Goal: Contribute content: Add original content to the website for others to see

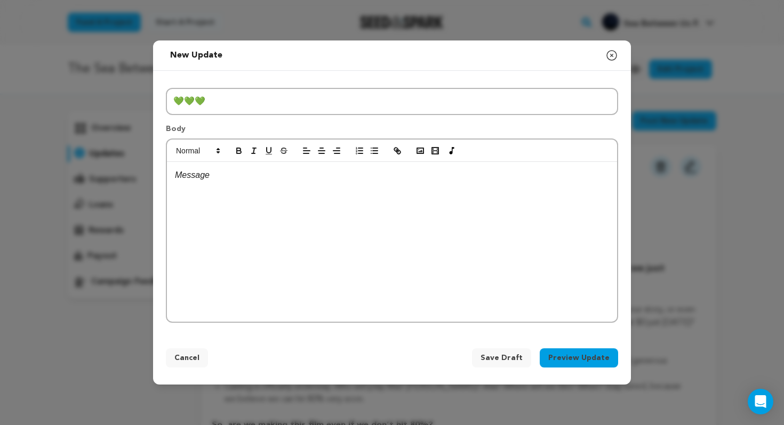
click at [409, 218] on div at bounding box center [392, 242] width 450 height 160
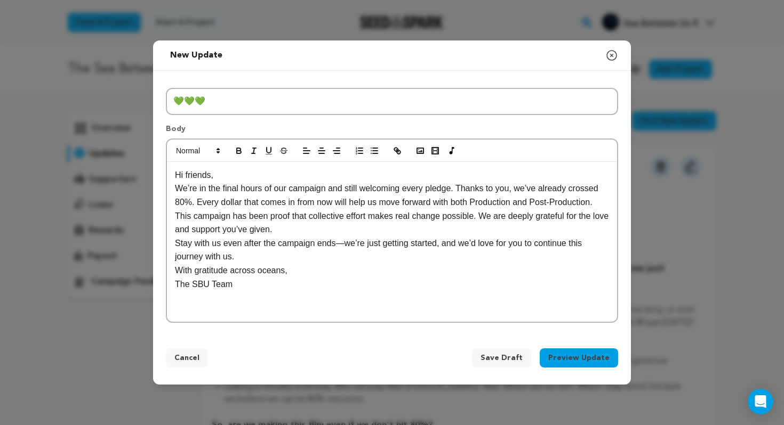
click at [229, 174] on p "Hi friends," at bounding box center [392, 175] width 434 height 14
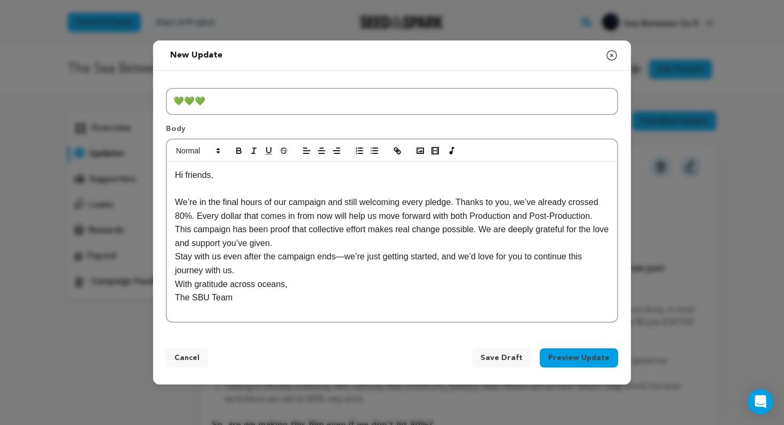
click at [612, 215] on div "Hi friends, We’re in the final hours of our campaign and still welcoming every …" at bounding box center [392, 242] width 450 height 160
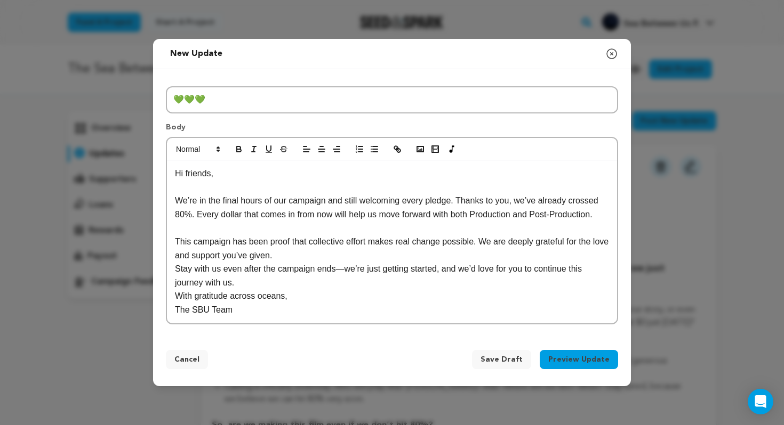
click at [363, 260] on p "This campaign has been proof that collective effort makes real change possible.…" at bounding box center [392, 248] width 434 height 27
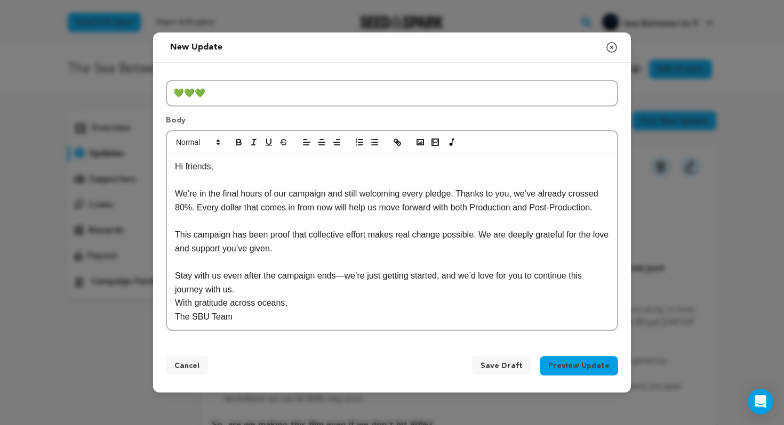
click at [294, 293] on p "Stay with us even after the campaign ends—we’re just getting started, and we’d …" at bounding box center [392, 282] width 434 height 27
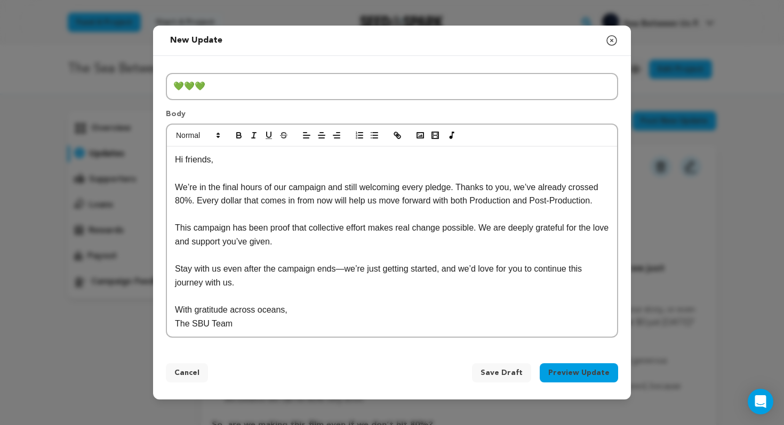
click at [173, 161] on div "Hi friends, We’re in the final hours of our campaign and still welcoming every …" at bounding box center [392, 242] width 450 height 190
click at [271, 287] on p "Stay with us even after the campaign ends—we’re just getting started, and we’d …" at bounding box center [392, 275] width 434 height 27
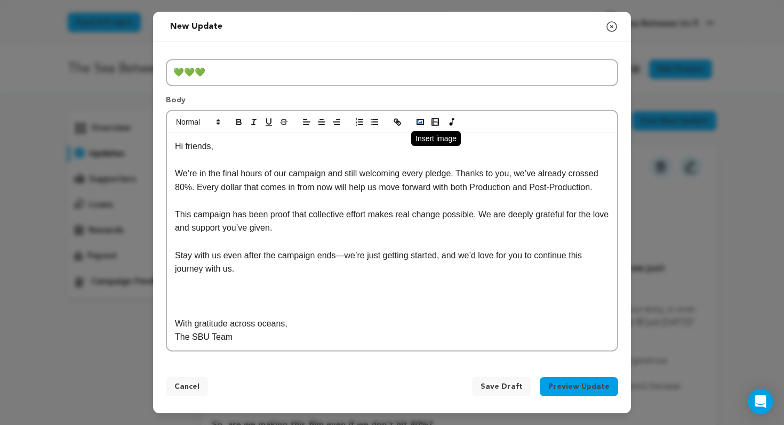
click at [418, 118] on icon "button" at bounding box center [420, 122] width 10 height 10
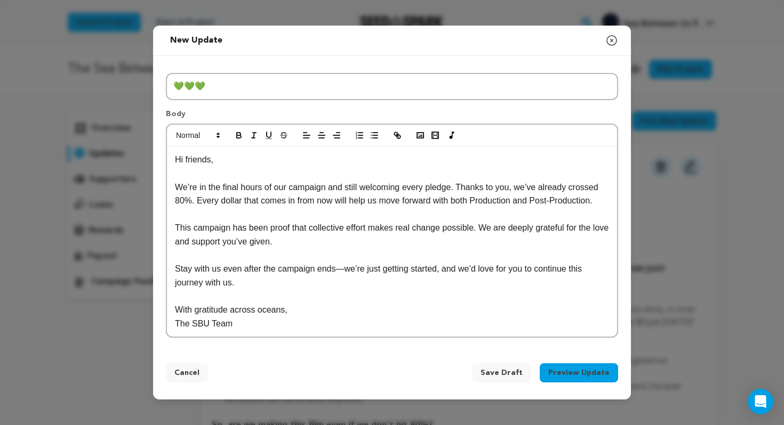
click at [204, 299] on p at bounding box center [392, 296] width 434 height 14
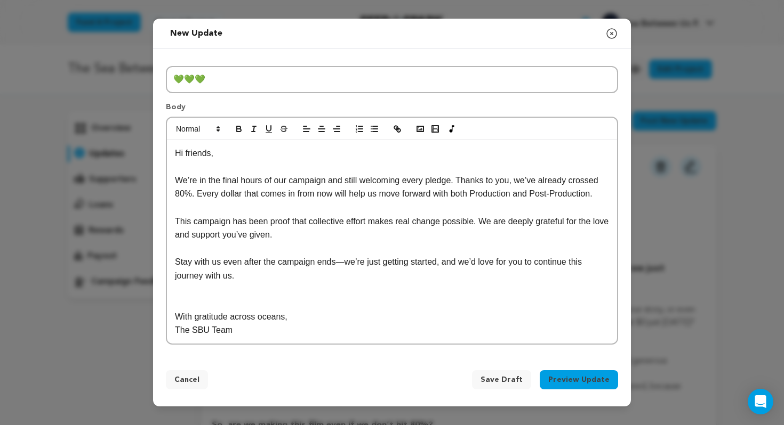
click at [194, 297] on p at bounding box center [392, 303] width 434 height 14
click at [186, 291] on p at bounding box center [392, 290] width 434 height 14
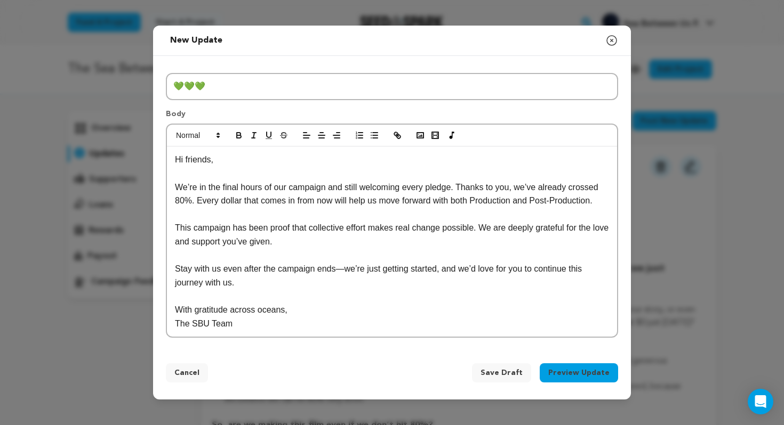
click at [175, 158] on p "Hi friends," at bounding box center [392, 160] width 434 height 14
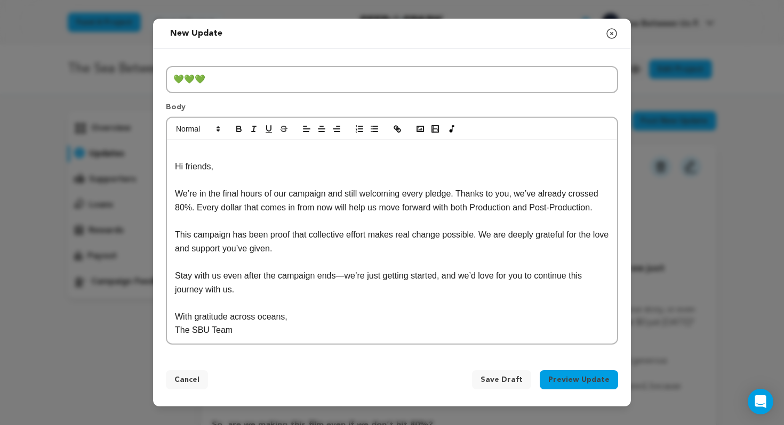
click at [195, 154] on p at bounding box center [392, 154] width 434 height 14
click at [421, 125] on icon "button" at bounding box center [420, 129] width 10 height 10
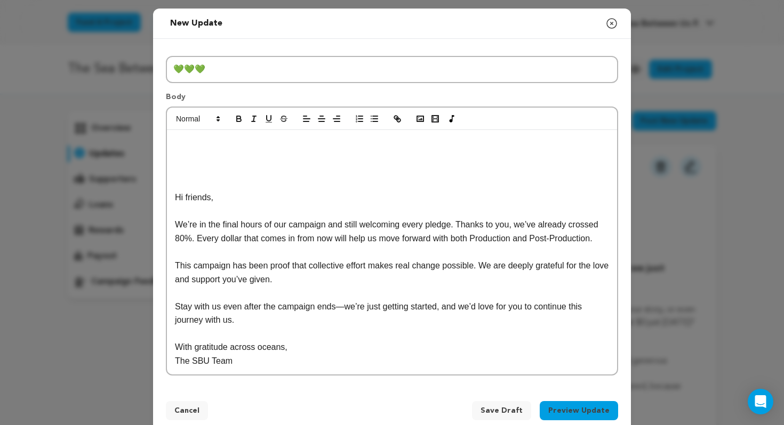
click at [432, 147] on p at bounding box center [392, 143] width 434 height 14
click at [420, 122] on rect "button" at bounding box center [420, 118] width 6 height 5
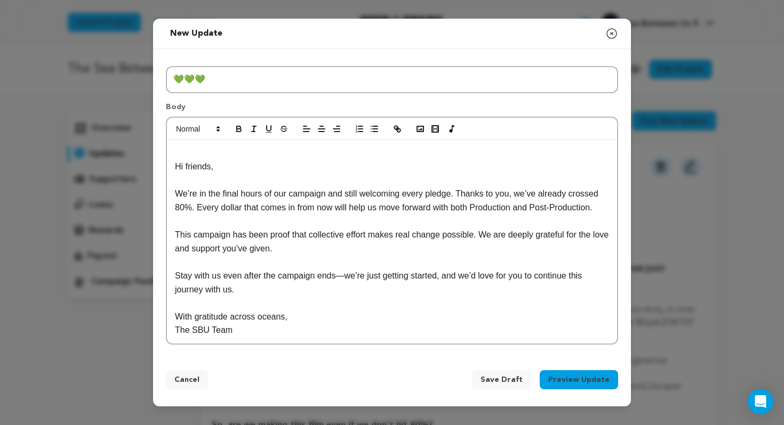
click at [173, 164] on div "Hi friends, We’re in the final hours of our campaign and still welcoming every …" at bounding box center [392, 242] width 450 height 204
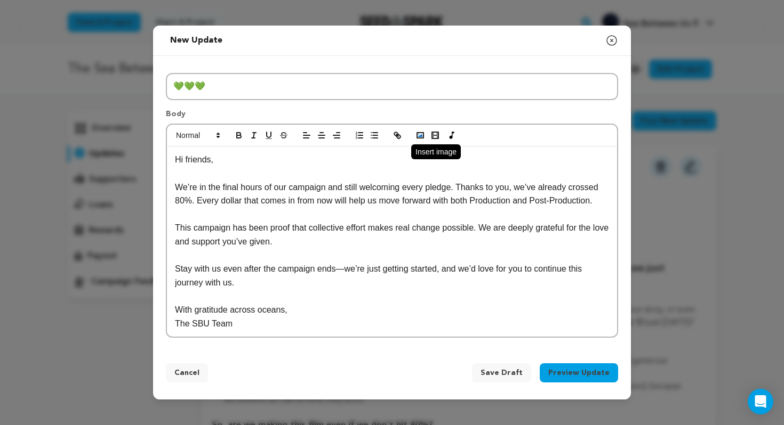
click at [418, 136] on icon "button" at bounding box center [420, 136] width 10 height 10
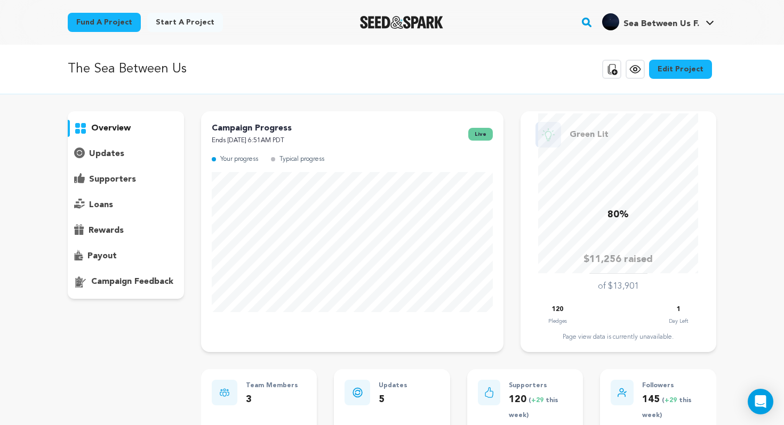
click at [106, 157] on p "updates" at bounding box center [106, 154] width 35 height 13
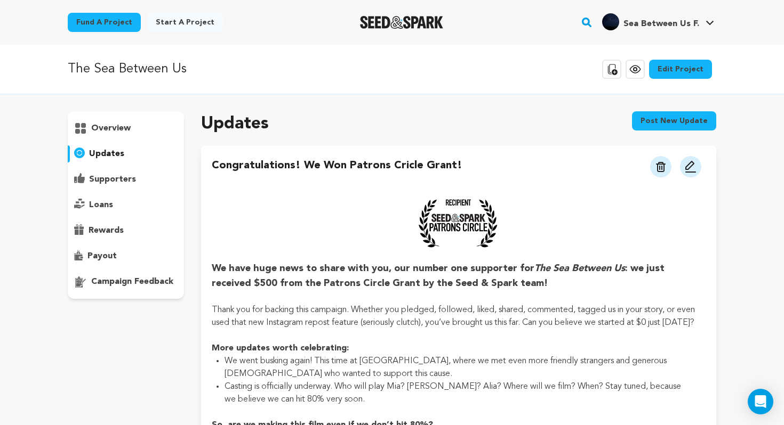
click at [680, 122] on button "Post new update" at bounding box center [674, 120] width 84 height 19
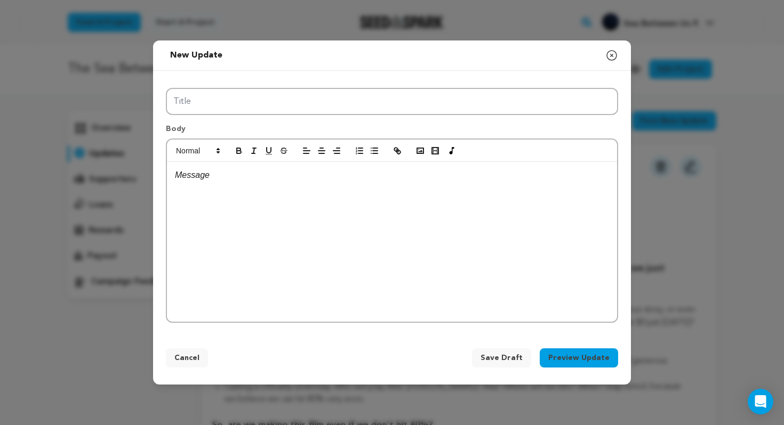
click at [410, 219] on div at bounding box center [392, 242] width 450 height 160
click at [354, 201] on div at bounding box center [392, 242] width 450 height 160
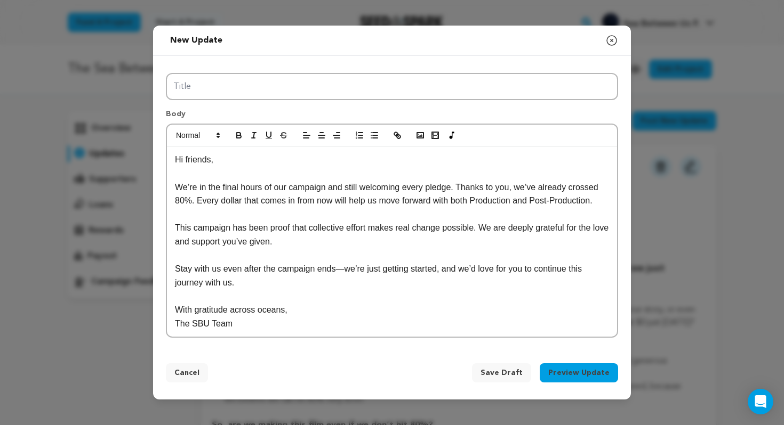
click at [174, 162] on div "Hi friends, We’re in the final hours of our campaign and still welcoming every …" at bounding box center [392, 242] width 450 height 190
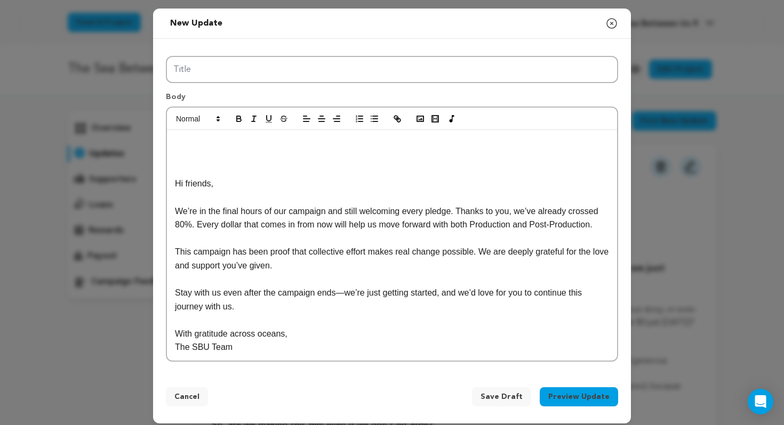
click at [208, 147] on p at bounding box center [392, 143] width 434 height 14
click at [419, 116] on rect "button" at bounding box center [420, 118] width 6 height 5
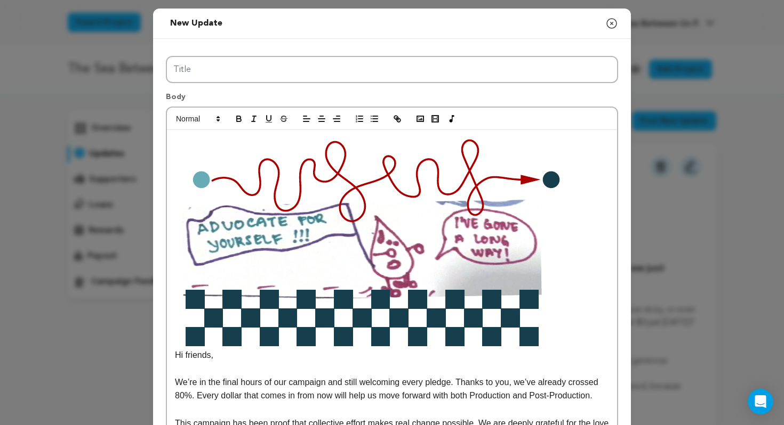
click at [413, 185] on img at bounding box center [370, 242] width 390 height 212
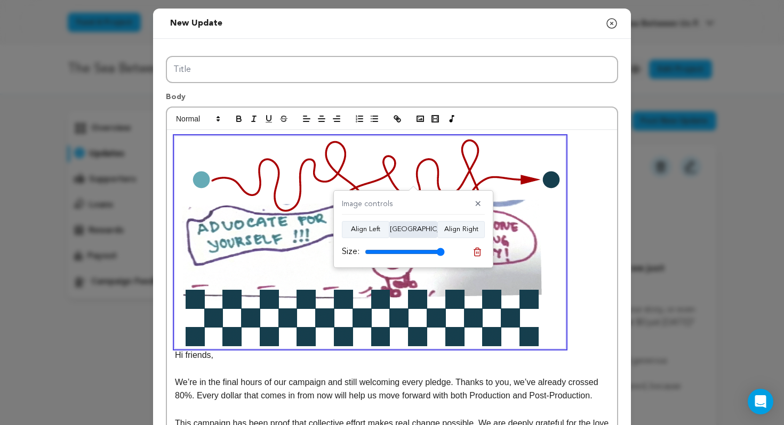
click at [408, 229] on button "Align Center" at bounding box center [413, 229] width 48 height 17
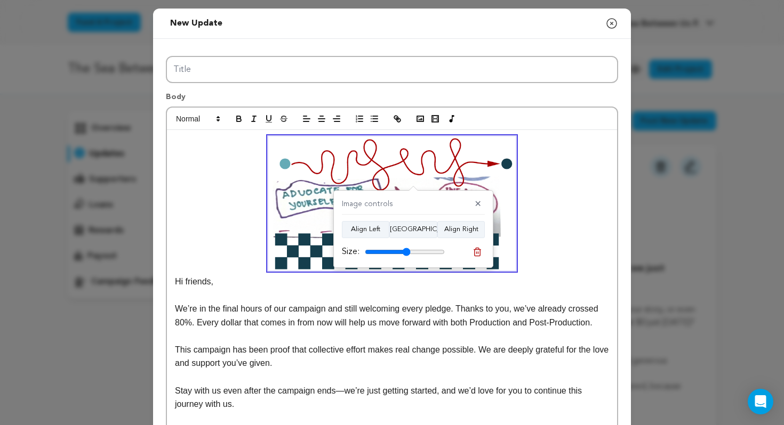
click at [406, 250] on input "range" at bounding box center [405, 252] width 80 height 9
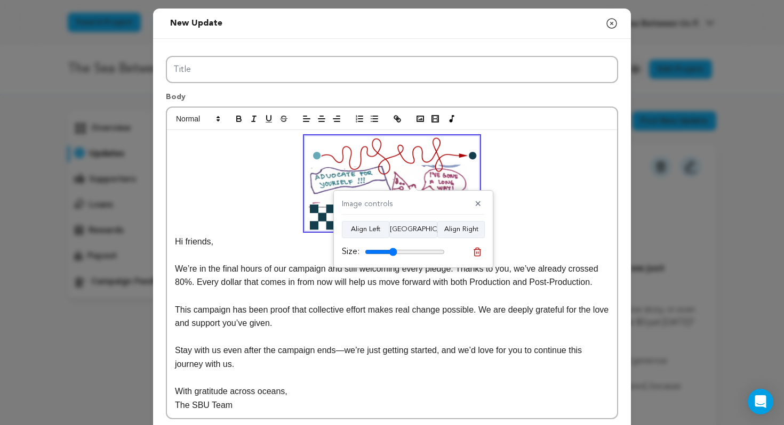
drag, startPoint x: 406, startPoint y: 250, endPoint x: 392, endPoint y: 250, distance: 13.9
type input "40"
click at [392, 250] on input "range" at bounding box center [405, 252] width 80 height 9
click at [561, 196] on p "Hi friends," at bounding box center [392, 192] width 434 height 112
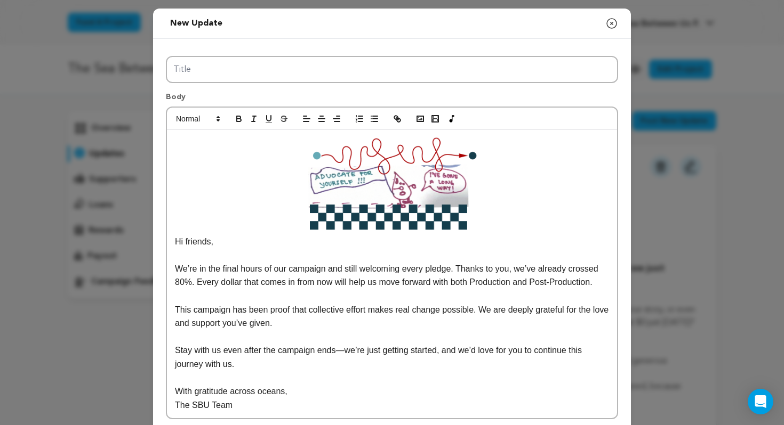
click at [560, 211] on p "Hi friends," at bounding box center [392, 192] width 434 height 112
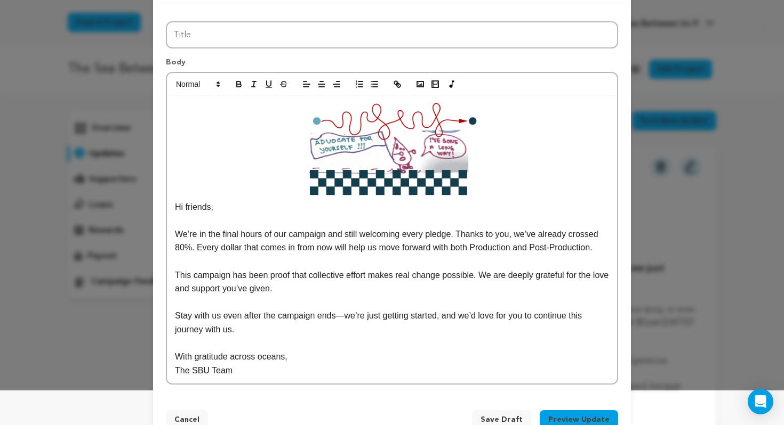
scroll to position [65, 0]
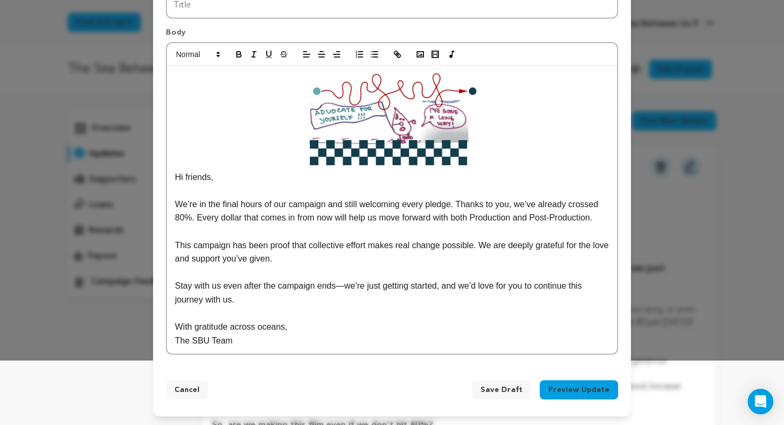
click at [206, 318] on p at bounding box center [392, 314] width 434 height 14
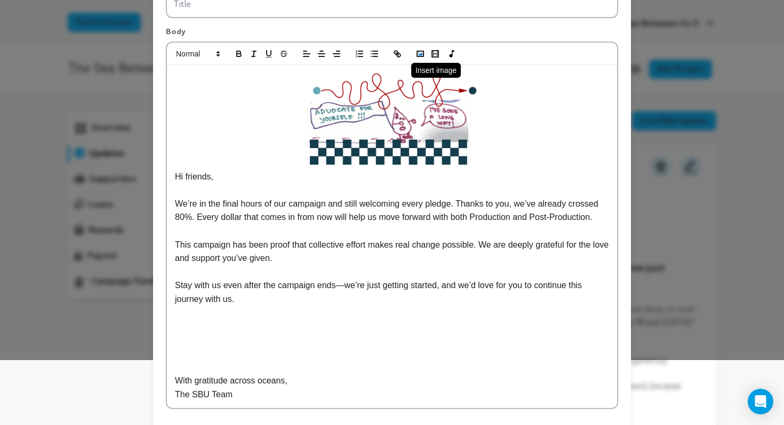
click at [421, 54] on polyline "button" at bounding box center [420, 54] width 4 height 3
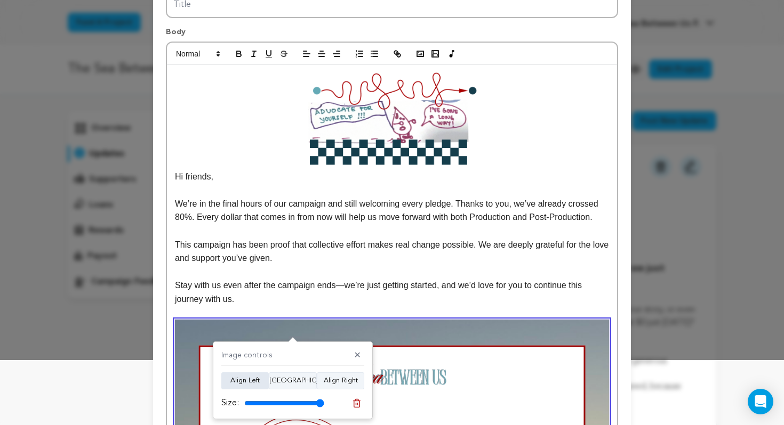
click at [257, 382] on button "Align Left" at bounding box center [244, 381] width 47 height 17
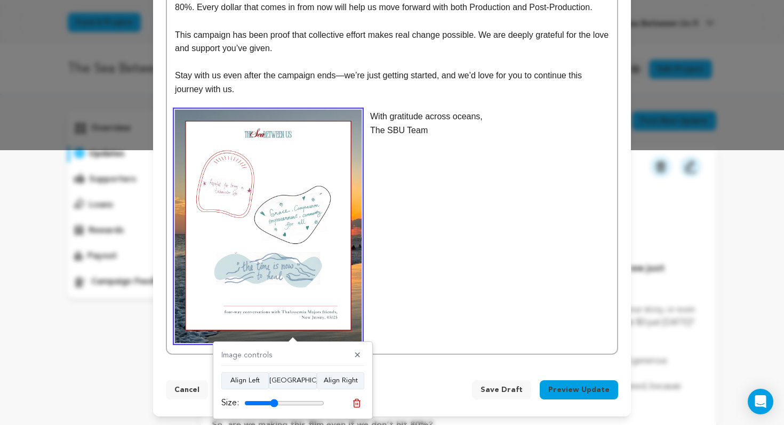
scroll to position [270, 0]
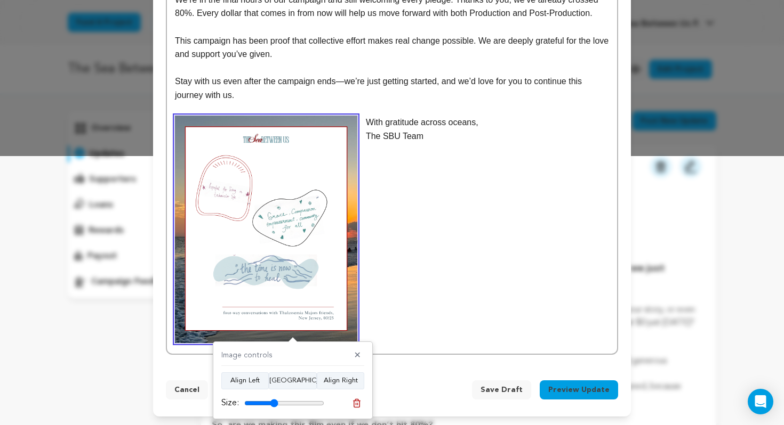
drag, startPoint x: 316, startPoint y: 406, endPoint x: 273, endPoint y: 406, distance: 43.2
type input "42"
click at [273, 406] on input "range" at bounding box center [284, 403] width 80 height 9
click at [287, 377] on button "Align Center" at bounding box center [293, 381] width 48 height 17
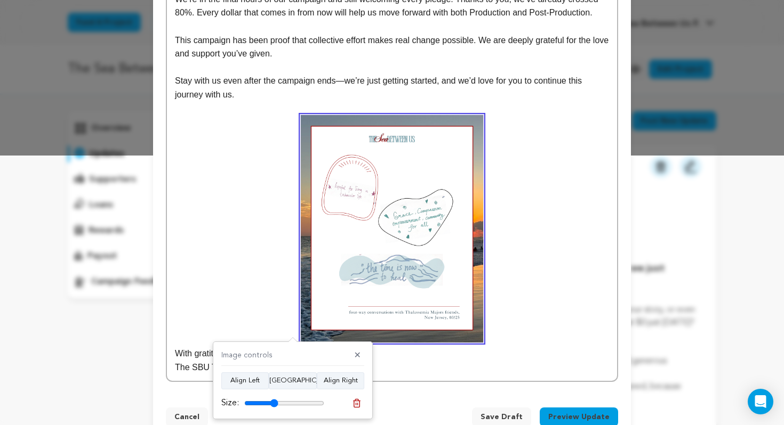
click at [526, 304] on p at bounding box center [392, 229] width 434 height 228
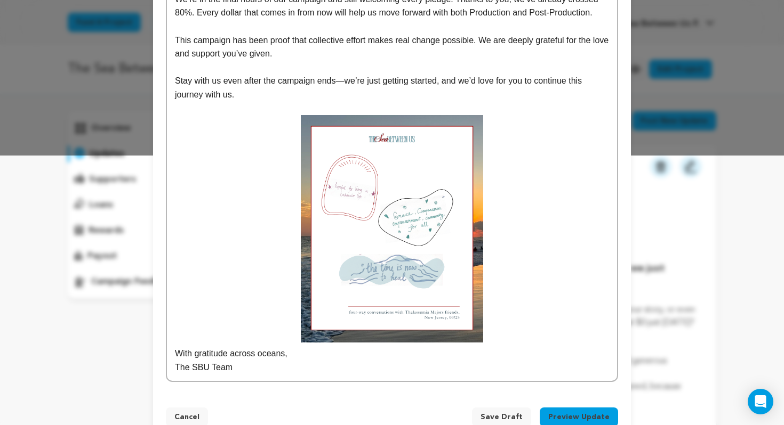
click at [525, 321] on p at bounding box center [392, 229] width 434 height 228
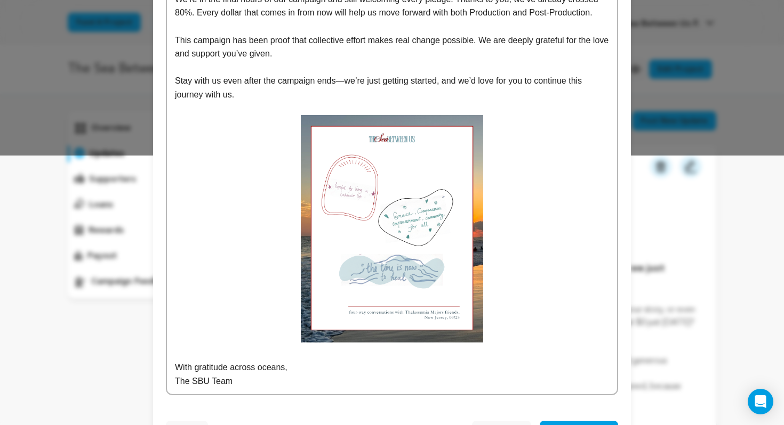
click at [531, 329] on p at bounding box center [392, 238] width 434 height 246
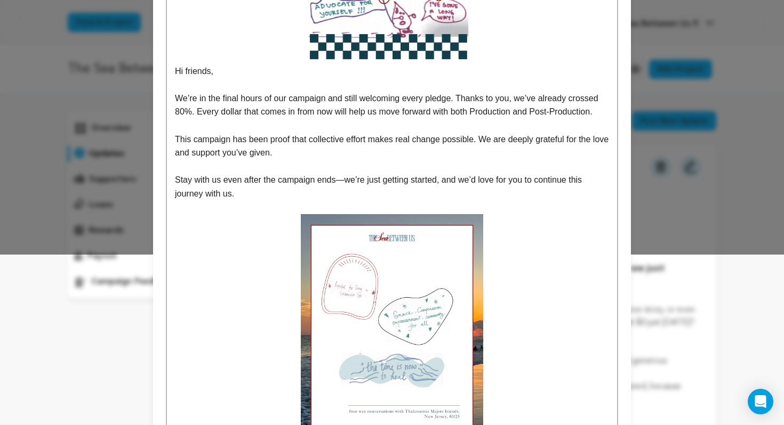
scroll to position [0, 0]
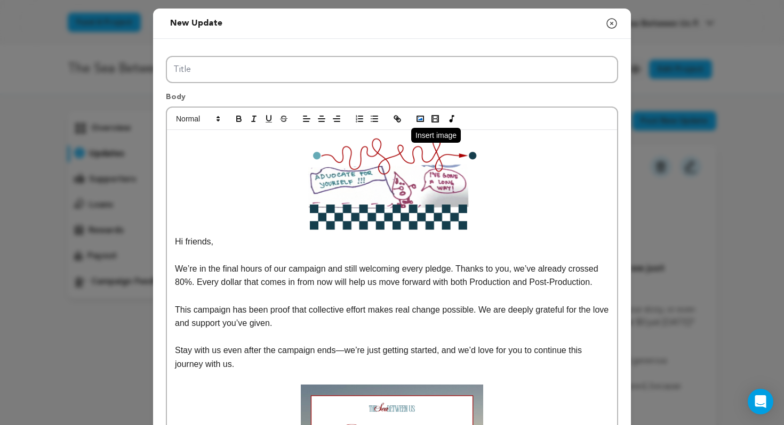
click at [422, 120] on polyline "button" at bounding box center [420, 119] width 4 height 3
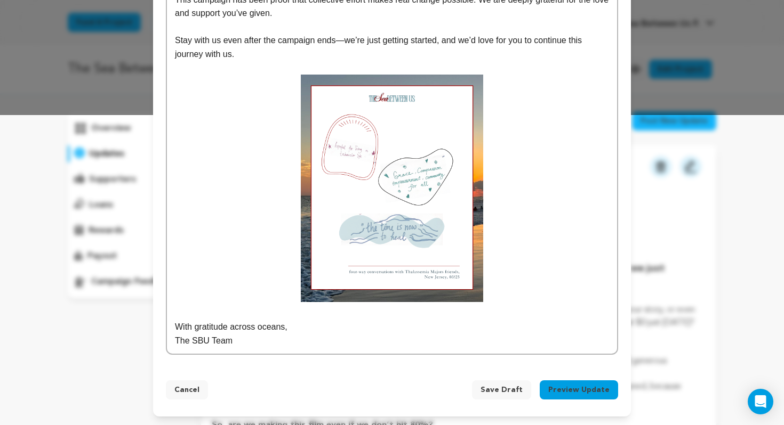
click at [379, 237] on img at bounding box center [392, 189] width 182 height 228
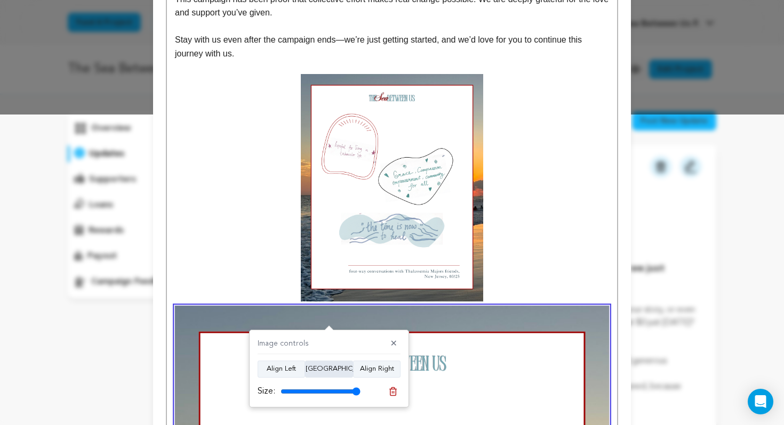
click at [334, 368] on button "Align Center" at bounding box center [329, 369] width 48 height 17
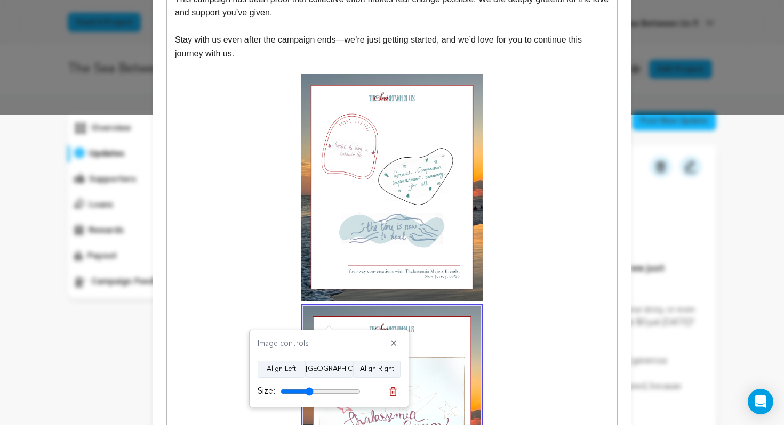
drag, startPoint x: 336, startPoint y: 394, endPoint x: 309, endPoint y: 395, distance: 27.2
type input "41"
click at [309, 395] on input "range" at bounding box center [320, 392] width 80 height 9
click at [485, 348] on p "ith gratitude across oceans," at bounding box center [392, 310] width 434 height 472
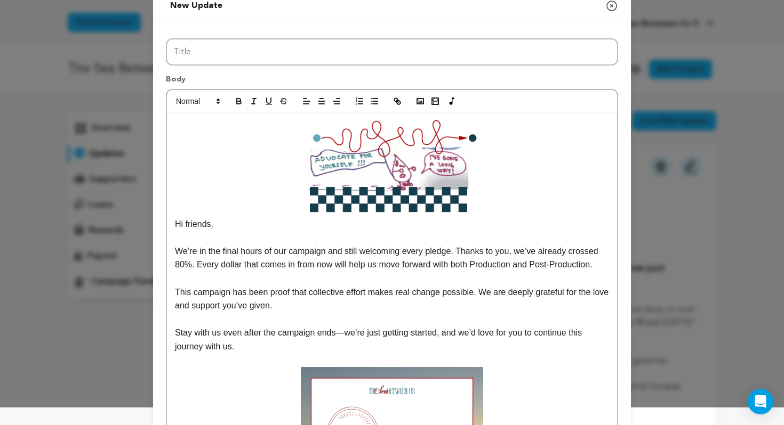
scroll to position [9, 0]
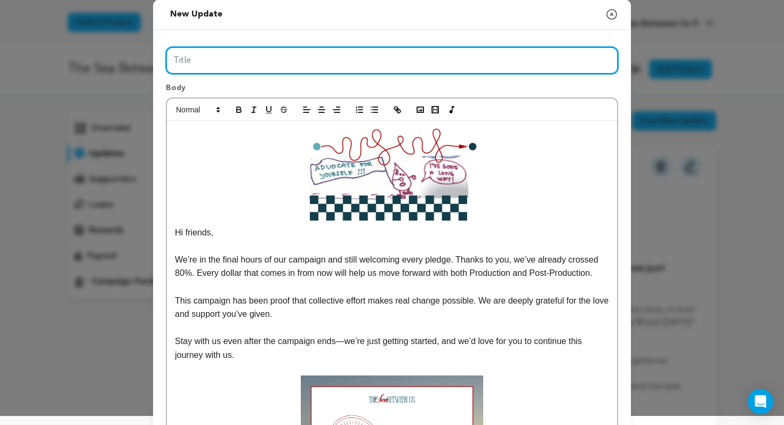
click at [262, 62] on input "Title" at bounding box center [392, 60] width 452 height 27
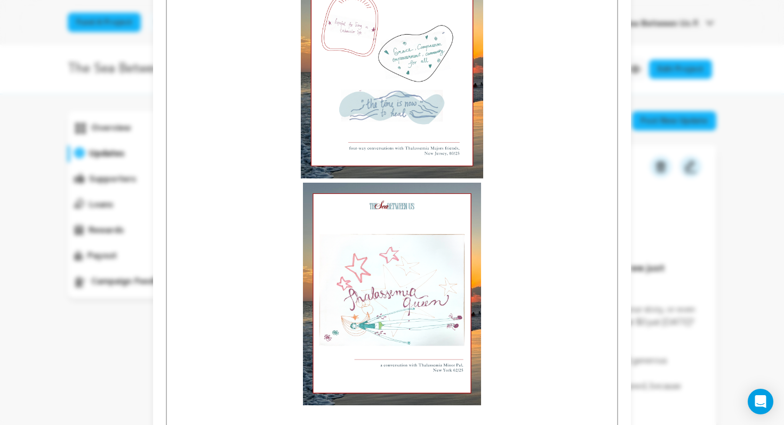
scroll to position [537, 0]
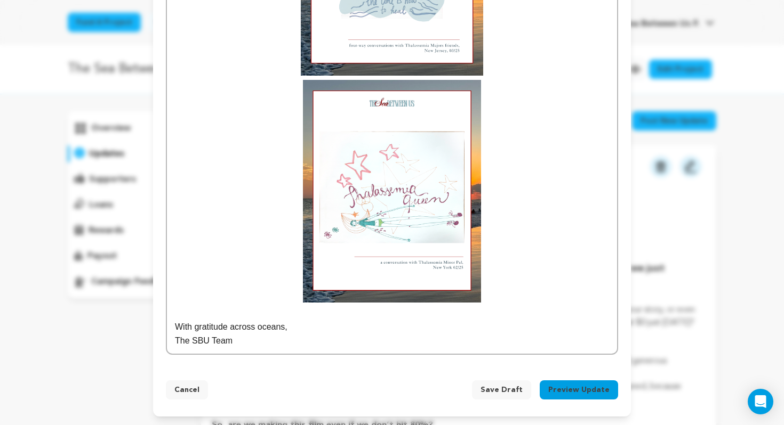
type input "We've gone a long way ... now we're 80%!"
click at [597, 393] on button "Preview Update" at bounding box center [579, 390] width 78 height 19
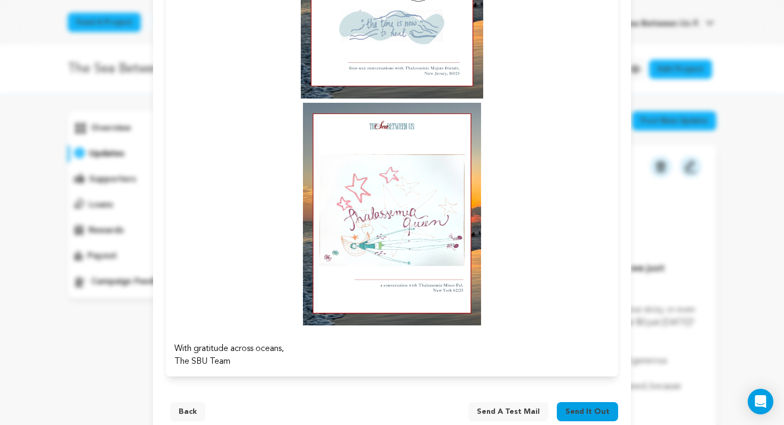
scroll to position [484, 0]
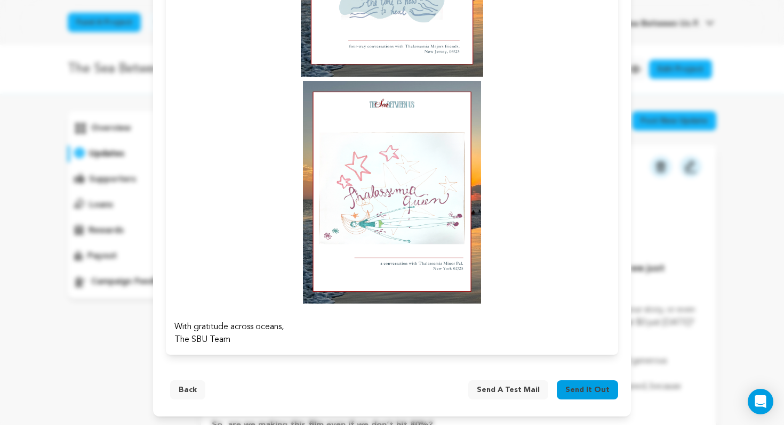
click at [600, 396] on button "Send it out" at bounding box center [587, 390] width 61 height 19
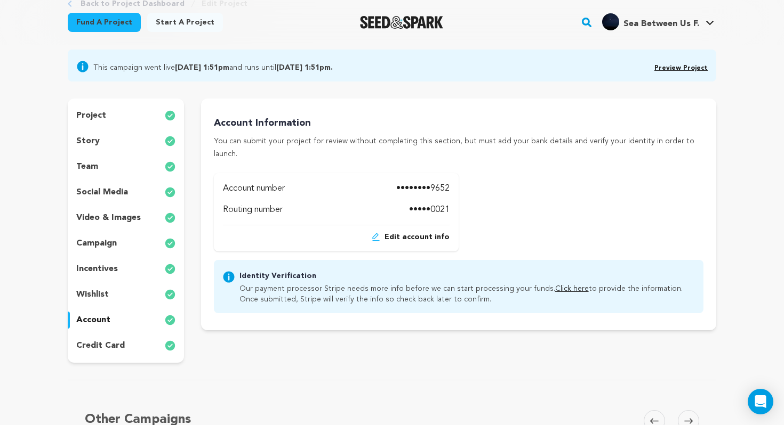
scroll to position [77, 0]
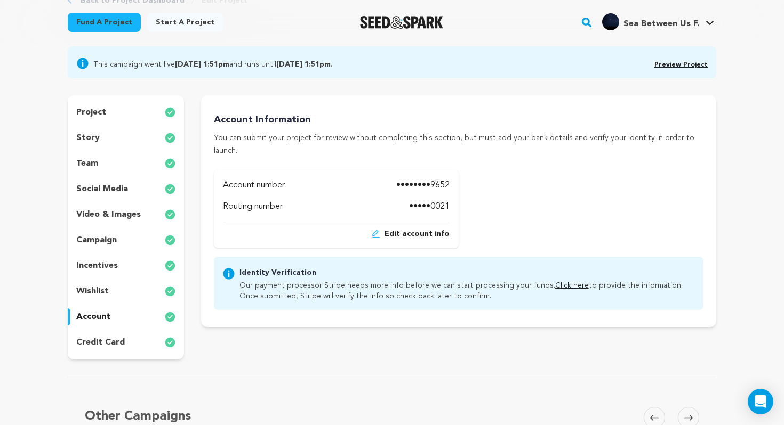
click at [555, 282] on link "Click here" at bounding box center [572, 285] width 34 height 7
